Goal: Information Seeking & Learning: Learn about a topic

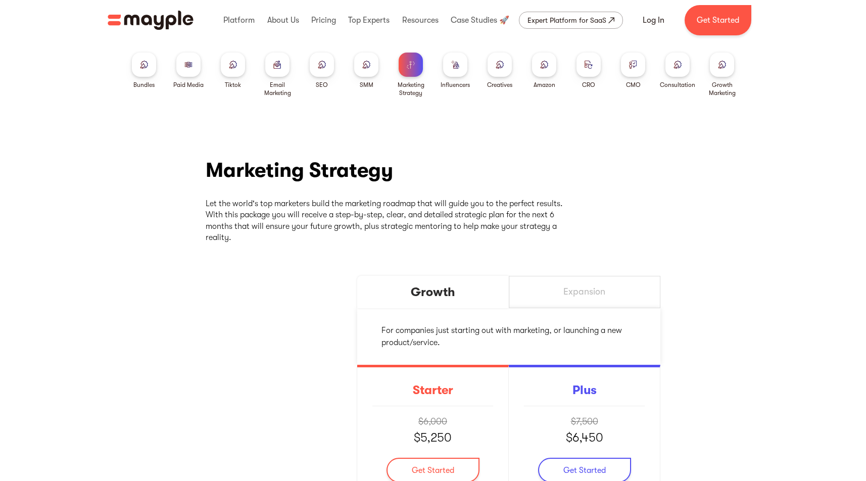
click at [140, 15] on img "home" at bounding box center [151, 20] width 86 height 19
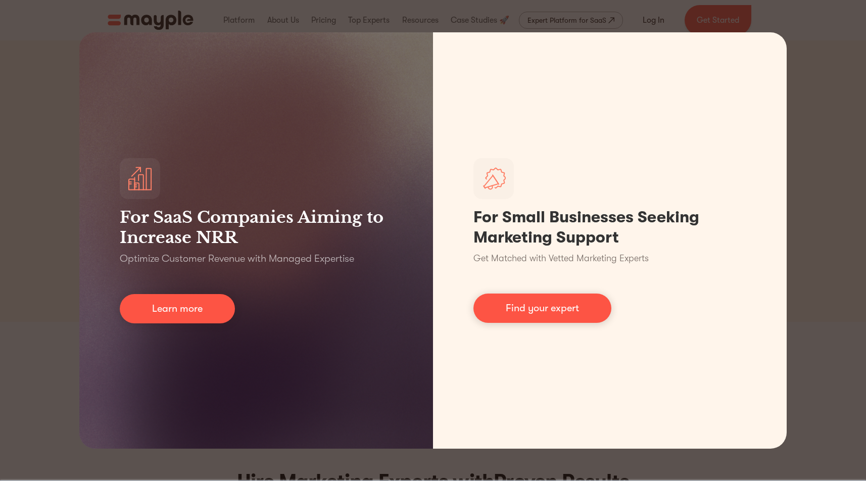
click at [809, 110] on div "For SaaS Companies Aiming to Increase NRR Optimize Customer Revenue with Manage…" at bounding box center [433, 240] width 866 height 481
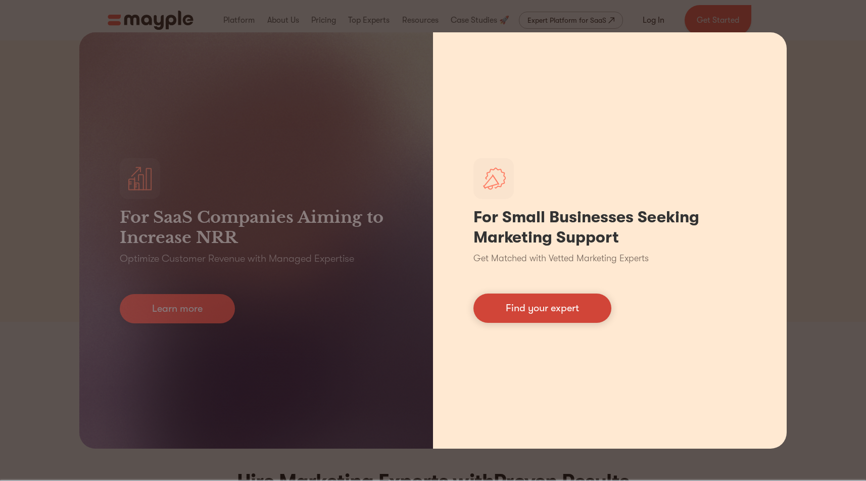
click at [516, 301] on link "Find your expert" at bounding box center [542, 308] width 138 height 29
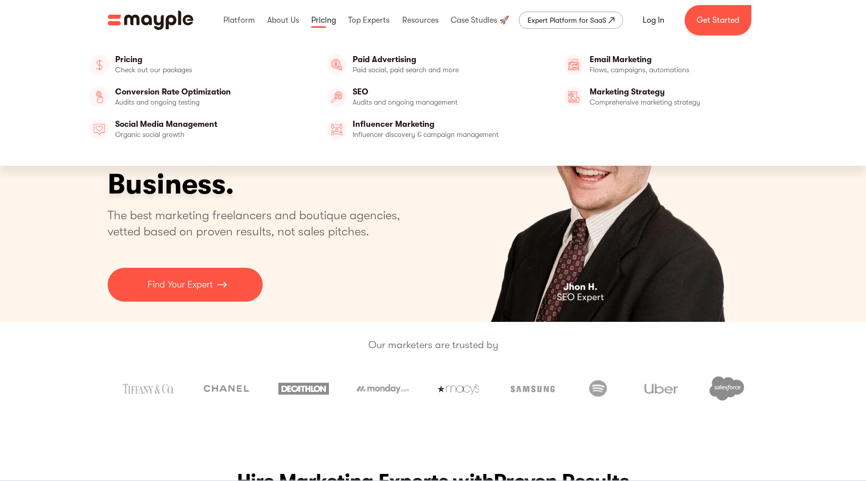
click at [320, 20] on link at bounding box center [324, 20] width 30 height 32
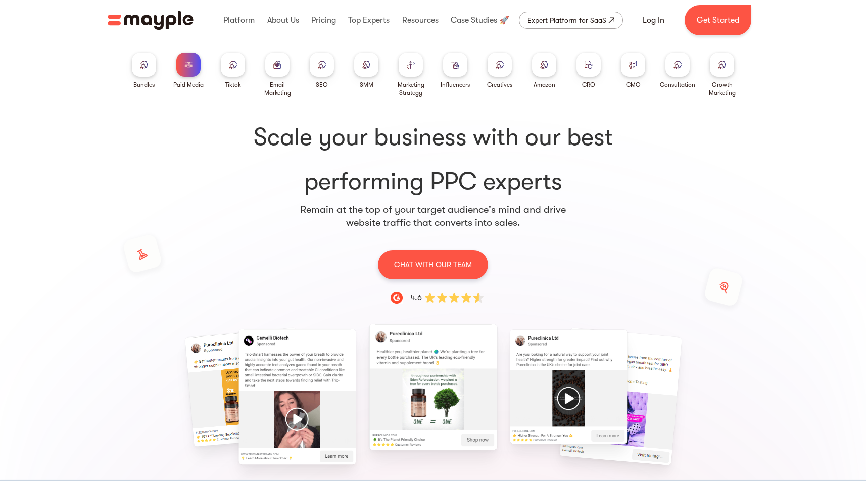
click at [410, 64] on img at bounding box center [411, 65] width 8 height 8
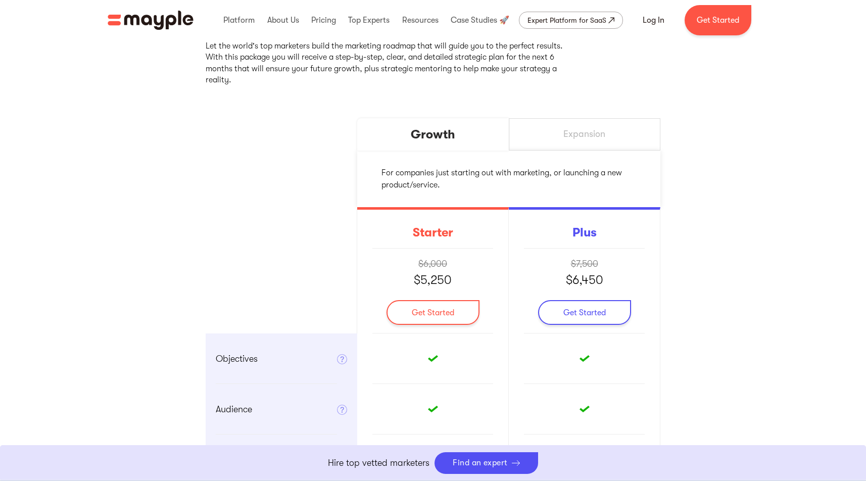
scroll to position [113, 0]
